Goal: Task Accomplishment & Management: Use online tool/utility

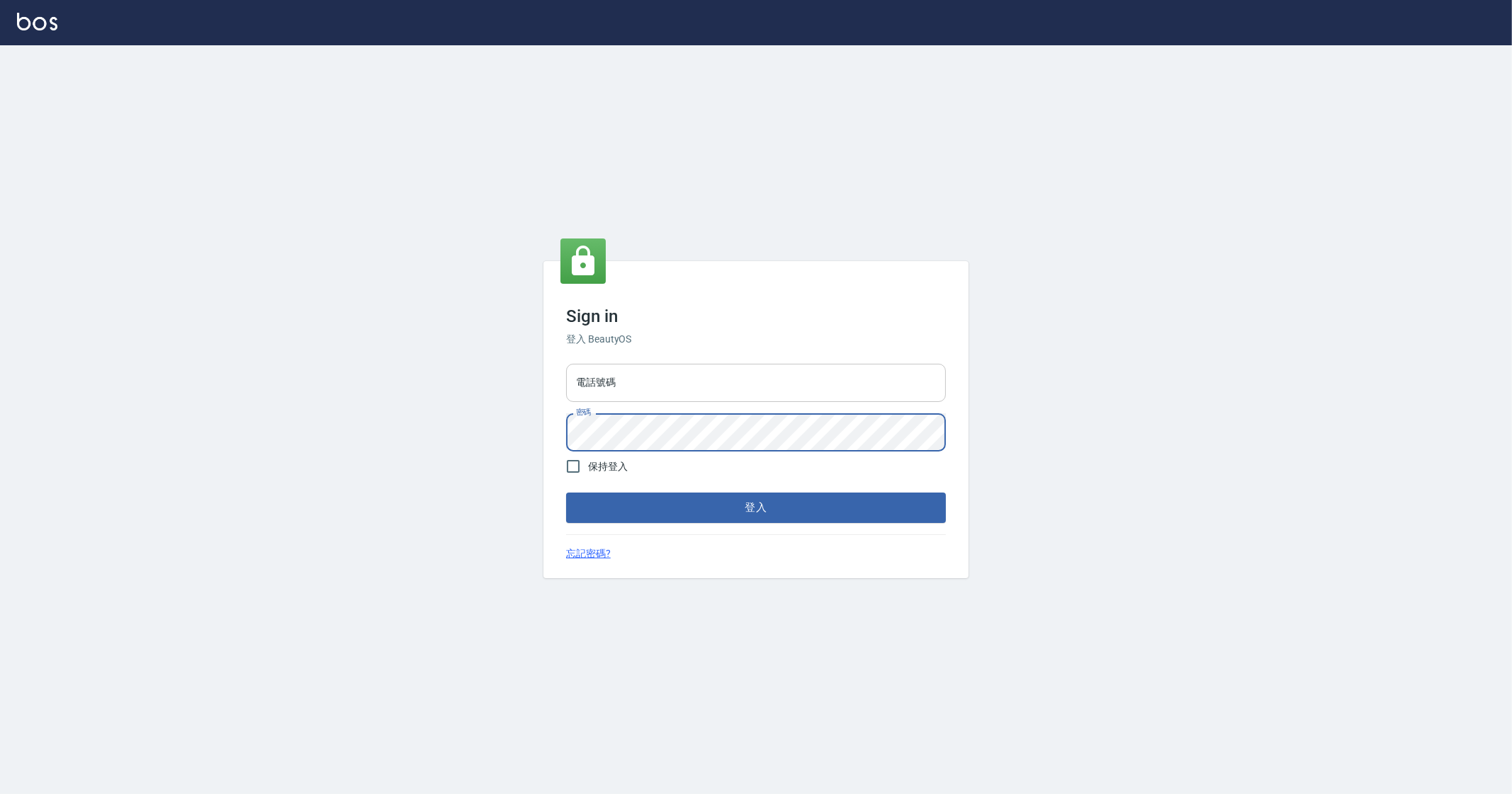
click at [623, 388] on input "電話號碼" at bounding box center [756, 383] width 380 height 38
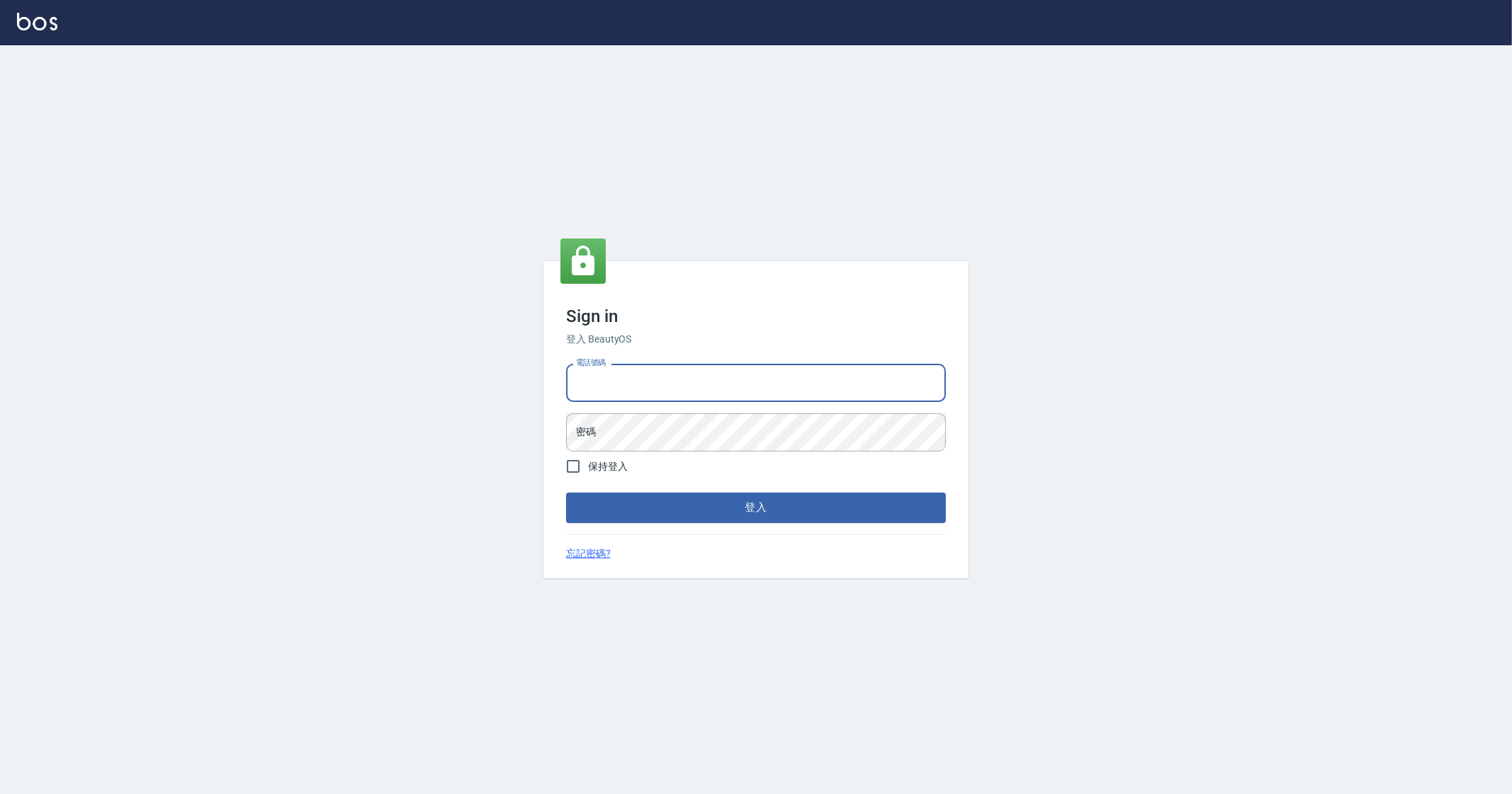
type input "0912345"
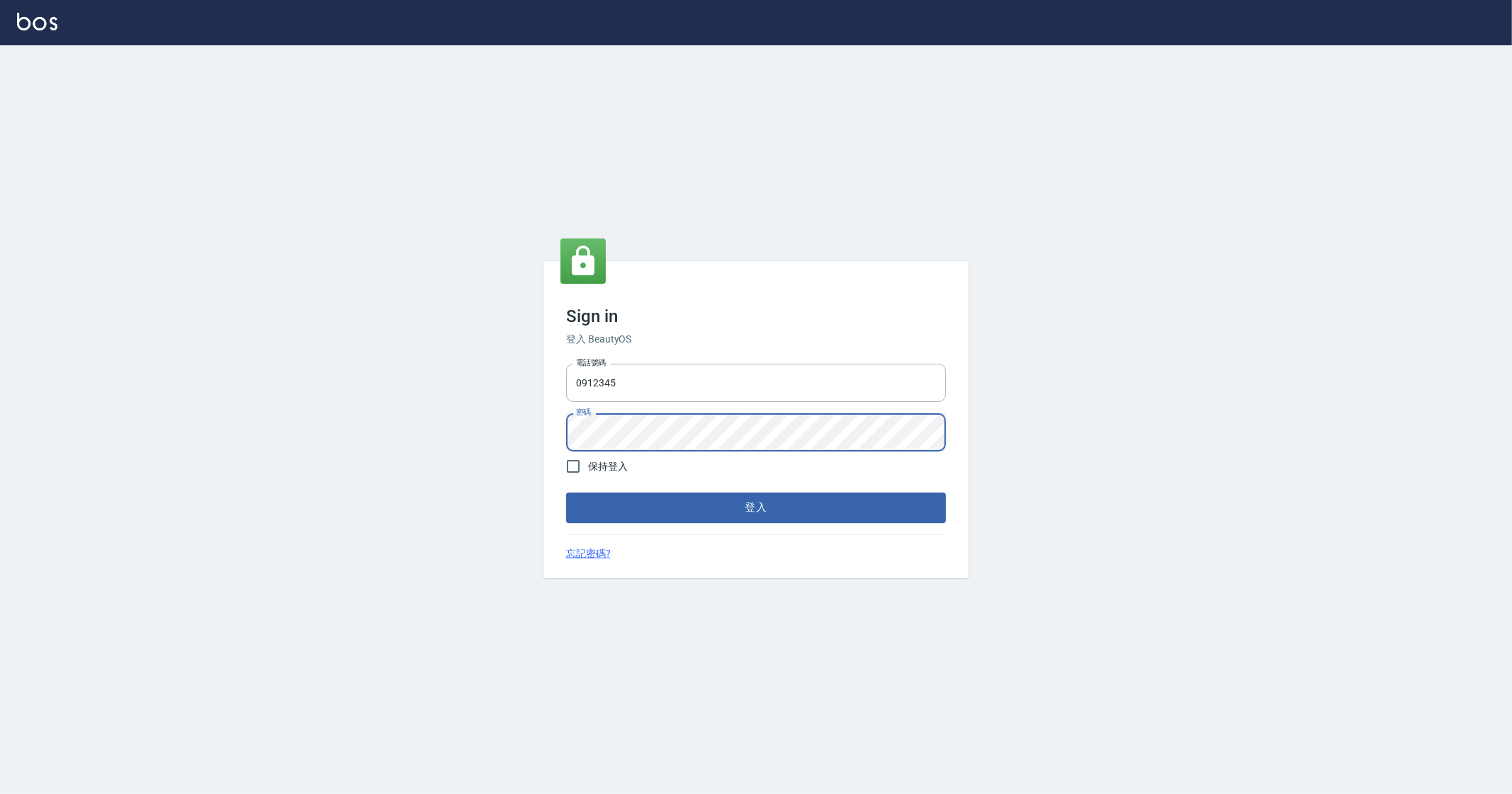
click at [566, 493] on button "登入" at bounding box center [756, 508] width 380 height 30
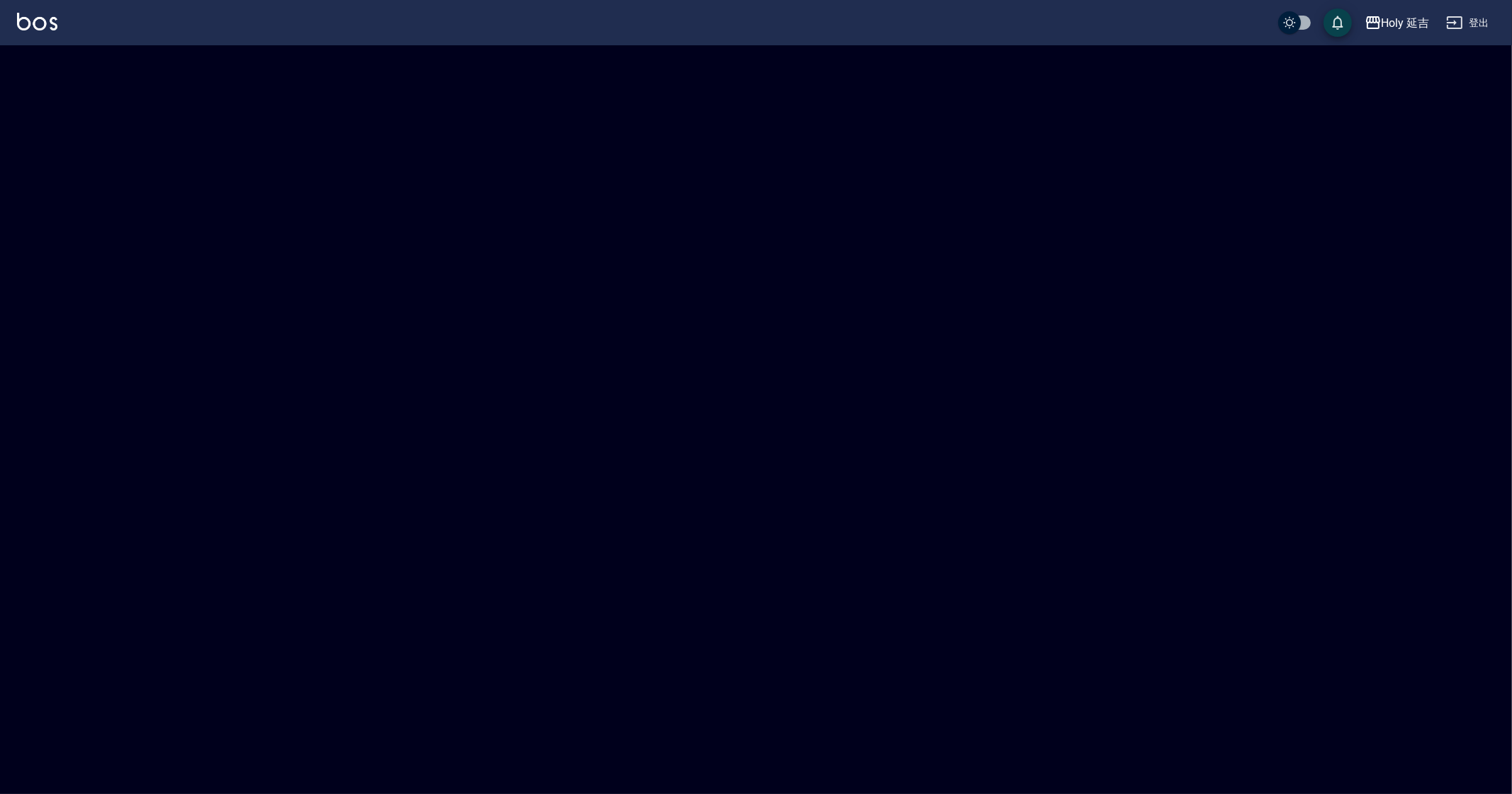
checkbox input "true"
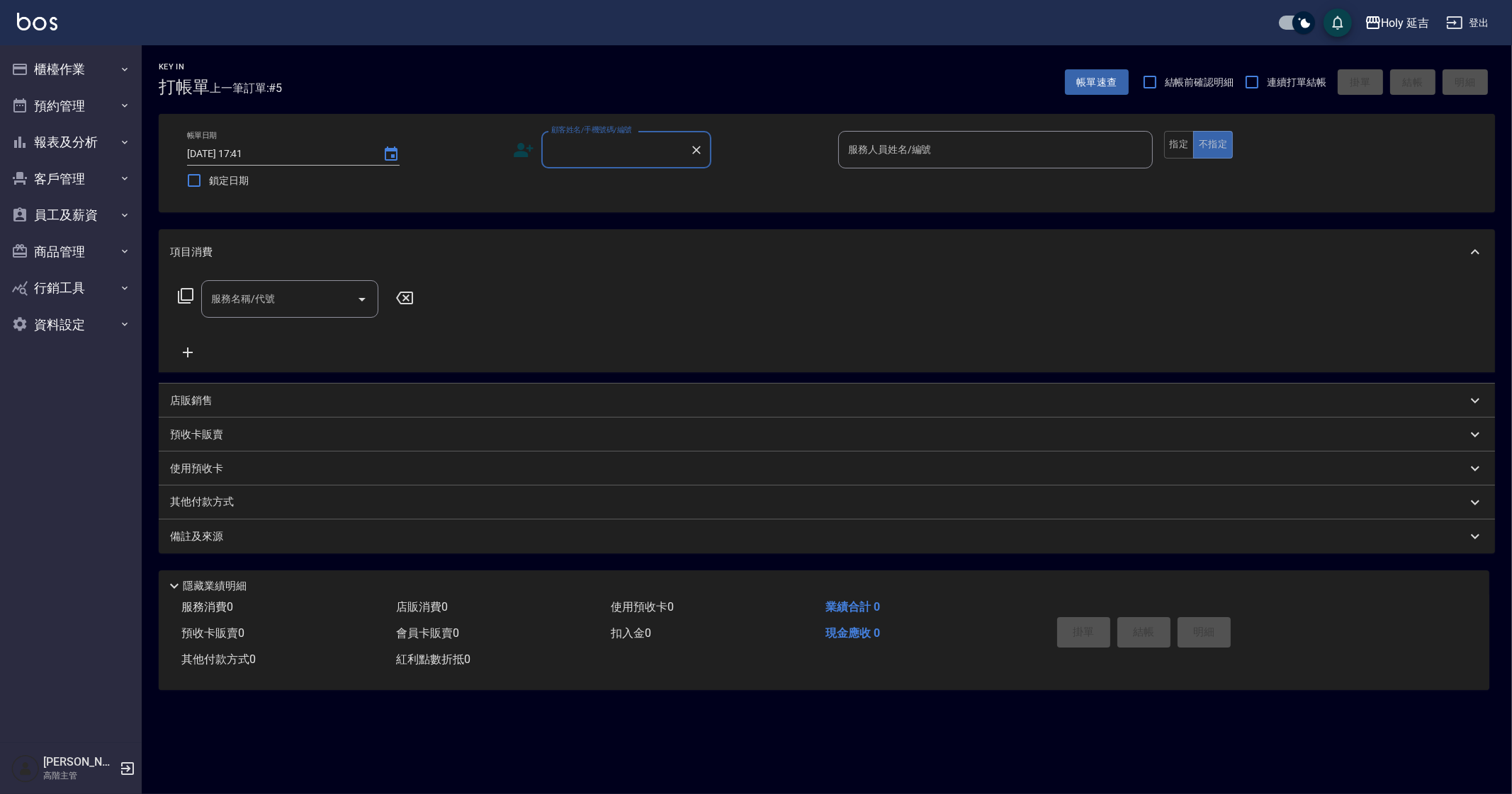
click at [1040, 743] on div "Key In 打帳單 上一筆訂單:#5 帳單速查 結帳前確認明細 連續打單結帳 掛單 結帳 明細 帳單日期 [DATE] 17:41 鎖定日期 顧客姓名/手機…" at bounding box center [756, 397] width 1512 height 794
click at [1041, 734] on div "Key In 打帳單 上一筆訂單:#5 帳單速查 結帳前確認明細 連續打單結帳 掛單 結帳 明細 帳單日期 [DATE] 17:41 鎖定日期 顧客姓名/手機…" at bounding box center [756, 397] width 1512 height 794
click at [1043, 730] on div "Key In 打帳單 上一筆訂單:#5 帳單速查 結帳前確認明細 連續打單結帳 掛單 結帳 明細 帳單日期 [DATE] 17:41 鎖定日期 顧客姓名/手機…" at bounding box center [756, 397] width 1512 height 794
click at [845, 654] on div "服務消費 0 店販消費 0 使用預收卡 0 業績合計 0 預收卡販賣 0 會員卡販賣 0 扣入金 0 現金應收 0 其他付款方式 0 紅利點數折抵 0" at bounding box center [596, 634] width 875 height 78
click at [1395, 14] on div "Holy 延吉" at bounding box center [1405, 23] width 48 height 18
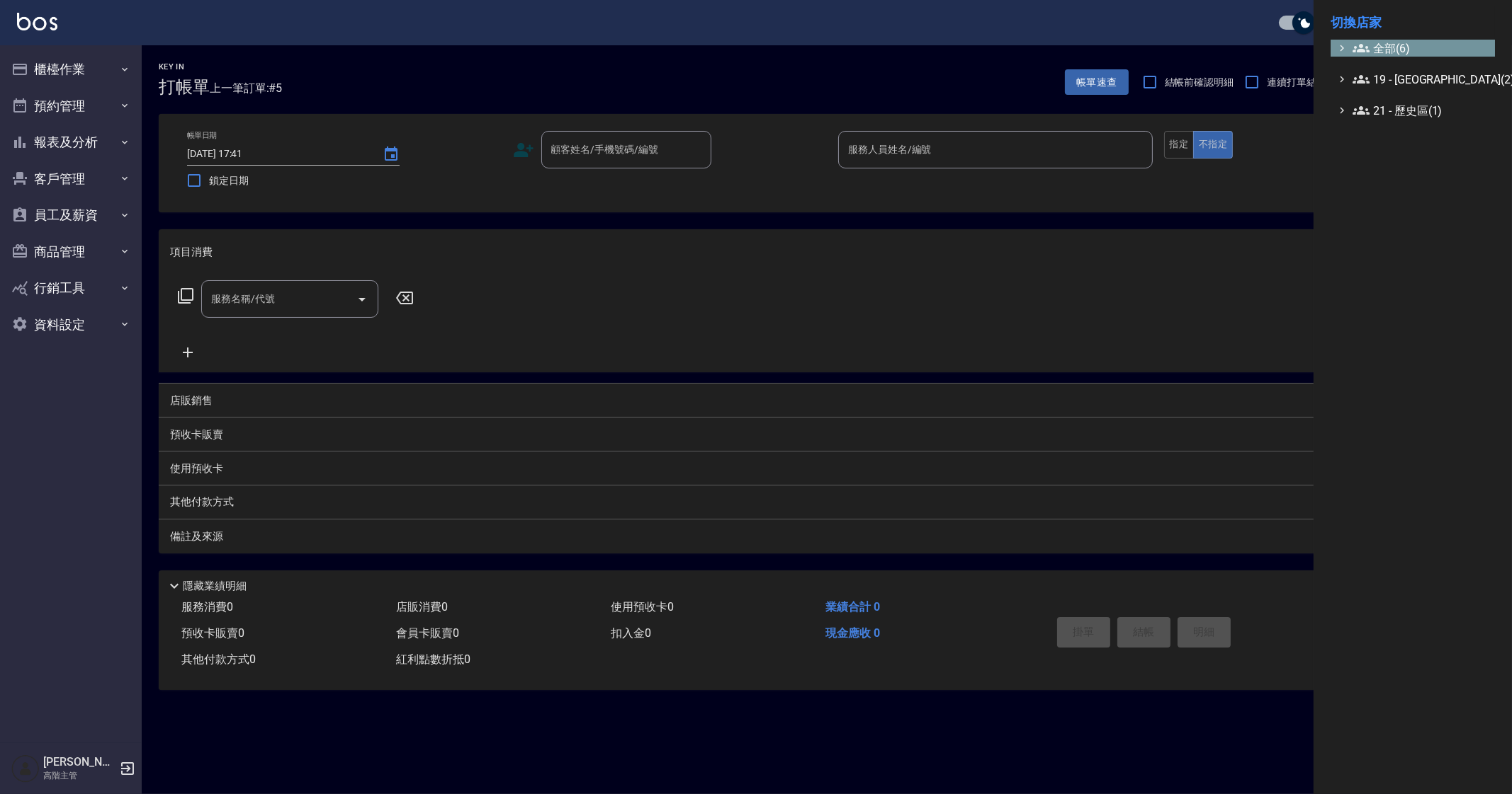
click at [1387, 40] on span "全部(6)" at bounding box center [1421, 49] width 137 height 17
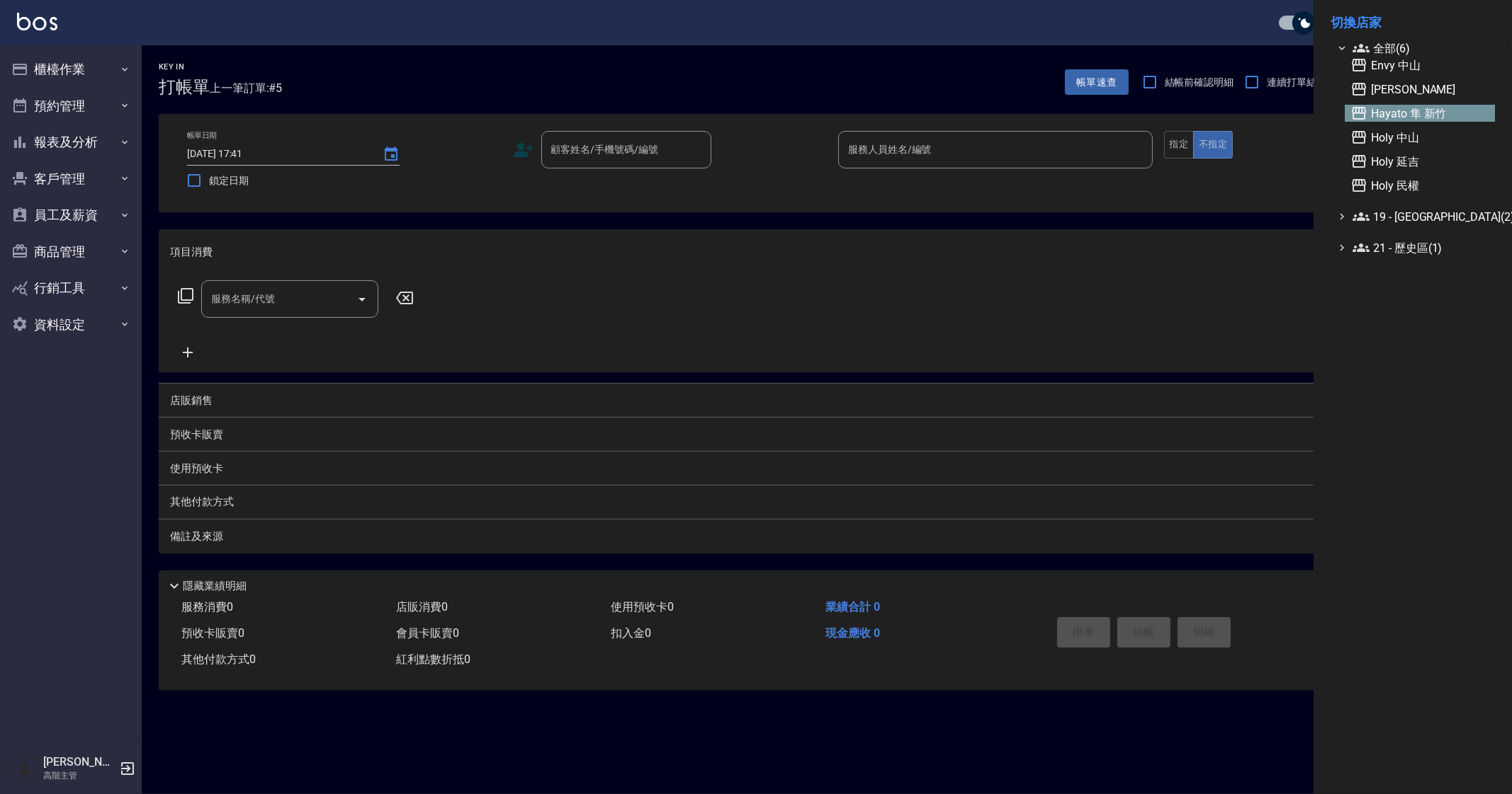
click at [1402, 110] on span "Hayato 隼 新竹" at bounding box center [1419, 114] width 139 height 17
